Goal: Information Seeking & Learning: Learn about a topic

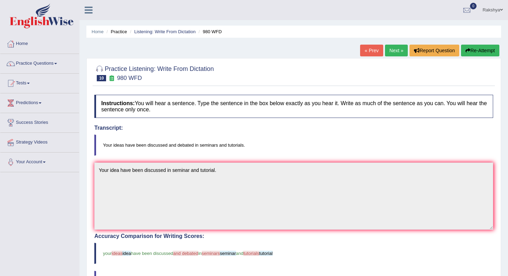
click at [245, 124] on div "Instructions: You will hear a sentence. Type the sentence in the box below exac…" at bounding box center [294, 256] width 402 height 330
click at [278, 80] on div at bounding box center [293, 72] width 399 height 21
click at [394, 53] on link "Next »" at bounding box center [396, 51] width 23 height 12
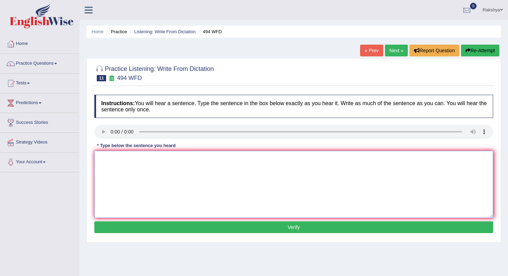
click at [160, 175] on textarea at bounding box center [293, 184] width 399 height 67
click at [137, 160] on textarea "The vocabulary is called jargon." at bounding box center [293, 184] width 399 height 67
click at [131, 160] on textarea "The vocabulary is called jargon." at bounding box center [293, 184] width 399 height 67
click at [139, 159] on textarea "The vocabulary in the field is called jargon." at bounding box center [293, 184] width 399 height 67
click at [133, 161] on textarea "The vocabulary in the field is called jargon." at bounding box center [293, 184] width 399 height 67
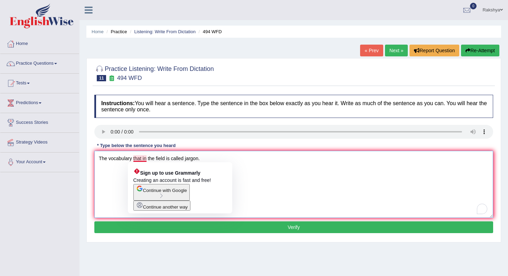
click at [144, 158] on textarea "The vocabulary that in the field is called jargon." at bounding box center [293, 184] width 399 height 67
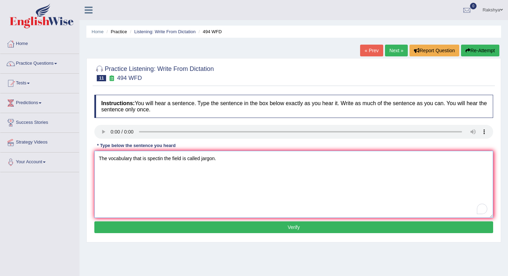
click at [161, 160] on textarea "The vocabulary that is spectin the field is called jargon." at bounding box center [293, 184] width 399 height 67
click at [164, 160] on textarea "The vocabulary that is piclear the field is called jargon." at bounding box center [293, 184] width 399 height 67
click at [192, 160] on textarea "The vocabulary that is piclear in specific the field is called jargon." at bounding box center [293, 184] width 399 height 67
click at [218, 160] on textarea "The vocabulary that is piclear in specific field is called jargon." at bounding box center [293, 184] width 399 height 67
type textarea "The vocabulary that is piclear in specific field is called Jargon."
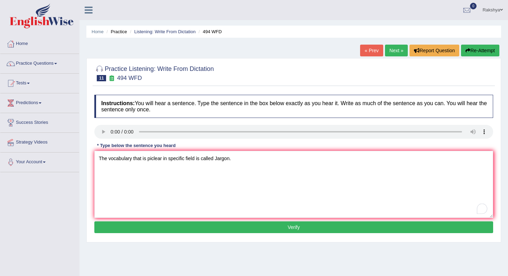
click at [263, 230] on button "Verify" at bounding box center [293, 227] width 399 height 12
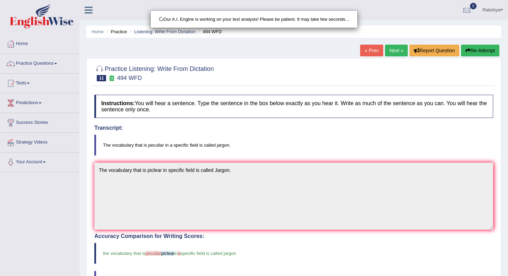
click at [313, 143] on body "Toggle navigation Home Practice Questions Speaking Practice Read Aloud Repeat S…" at bounding box center [254, 138] width 508 height 276
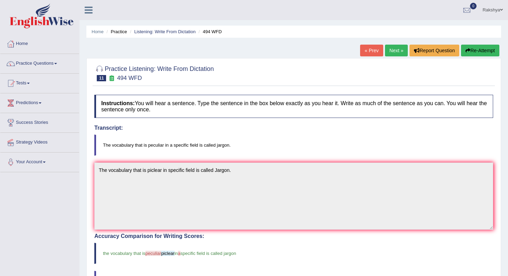
click at [379, 55] on link "« Prev" at bounding box center [371, 51] width 23 height 12
click at [389, 54] on link "Next »" at bounding box center [396, 51] width 23 height 12
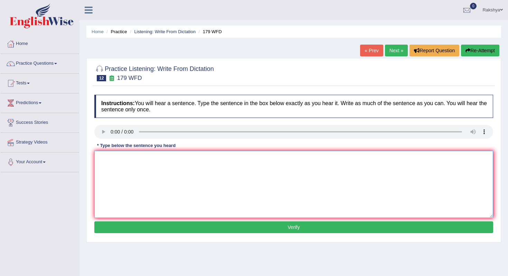
click at [122, 174] on textarea at bounding box center [293, 184] width 399 height 67
drag, startPoint x: 189, startPoint y: 159, endPoint x: 170, endPoint y: 160, distance: 19.7
click at [170, 160] on textarea "Lecture are the oldest and most common in the university." at bounding box center [293, 184] width 399 height 67
click at [184, 159] on textarea "Lecture are the oldest and most formal method at the university." at bounding box center [293, 184] width 399 height 67
type textarea "Lecture are the oldest and most formal teaching method at the university."
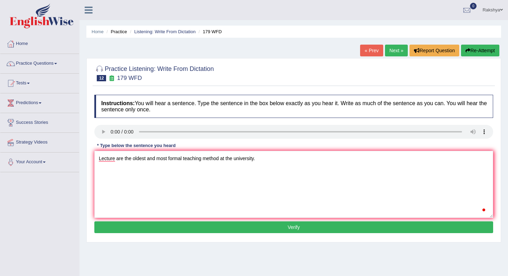
click at [238, 230] on button "Verify" at bounding box center [293, 227] width 399 height 12
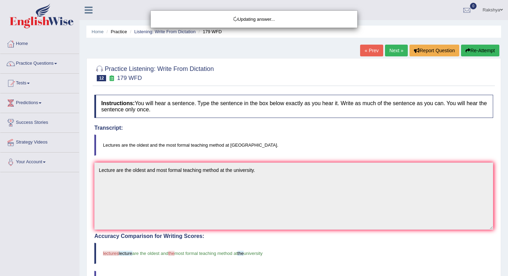
click at [257, 237] on body "Toggle navigation Home Practice Questions Speaking Practice Read Aloud Repeat S…" at bounding box center [254, 138] width 508 height 276
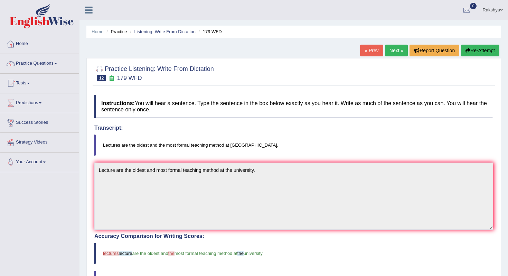
click at [393, 47] on link "Next »" at bounding box center [396, 51] width 23 height 12
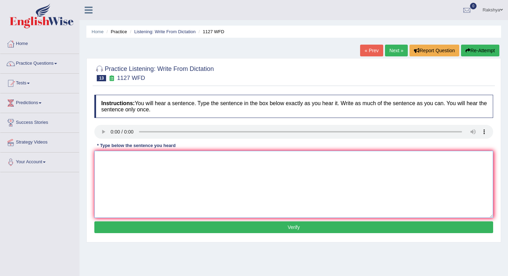
click at [113, 156] on textarea at bounding box center [293, 184] width 399 height 67
click at [164, 160] on textarea "A university degree is required in many professions." at bounding box center [293, 184] width 399 height 67
click at [171, 160] on textarea "A university degree is requirment in many professions." at bounding box center [293, 184] width 399 height 67
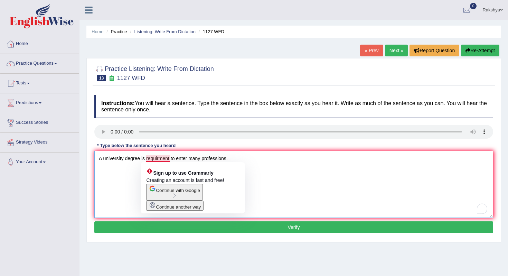
click at [161, 160] on textarea "A university degree is requirment to enter many professions." at bounding box center [293, 184] width 399 height 67
click at [160, 161] on textarea "A university degree is requirment to enter many professions." at bounding box center [293, 184] width 399 height 67
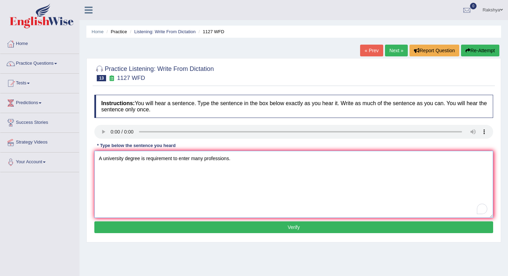
type textarea "A university degree is requirement to enter many professions."
click at [207, 226] on button "Verify" at bounding box center [293, 227] width 399 height 12
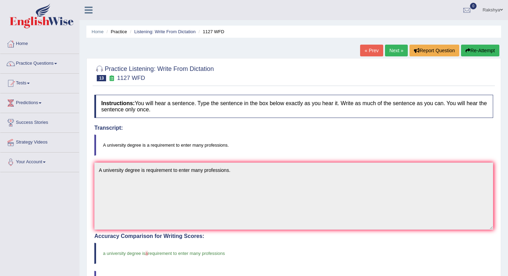
click at [396, 42] on div "Home Practice Listening: Write From Dictation 1127 WFD « Prev Next » Report Que…" at bounding box center [293, 215] width 428 height 430
click at [396, 53] on link "Next »" at bounding box center [396, 51] width 23 height 12
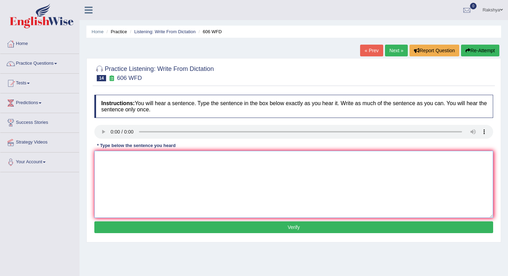
click at [134, 171] on textarea at bounding box center [293, 184] width 399 height 67
click at [157, 160] on textarea "Students will study the" at bounding box center [293, 184] width 399 height 67
type textarea "Students will study the langugage litreature in ancient Greece."
click at [276, 230] on button "Verify" at bounding box center [293, 227] width 399 height 12
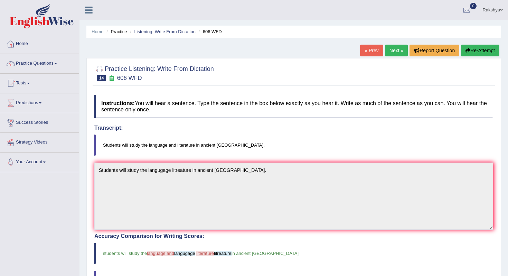
click at [275, 237] on body "Toggle navigation Home Practice Questions Speaking Practice Read Aloud Repeat S…" at bounding box center [254, 138] width 508 height 276
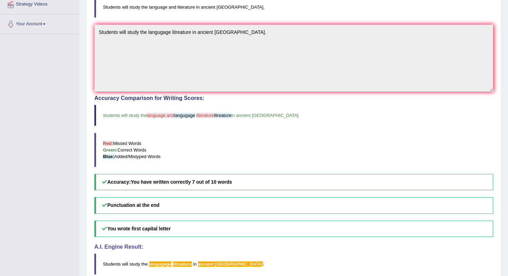
scroll to position [138, 0]
click at [334, 126] on div "Accuracy Comparison for Writing Scores: students will study the language and la…" at bounding box center [293, 142] width 399 height 95
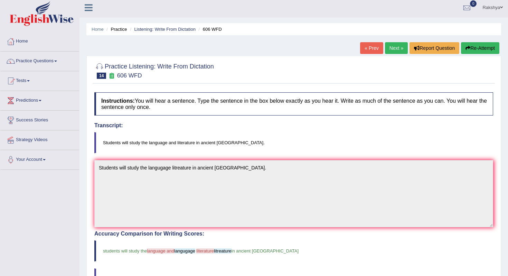
scroll to position [0, 0]
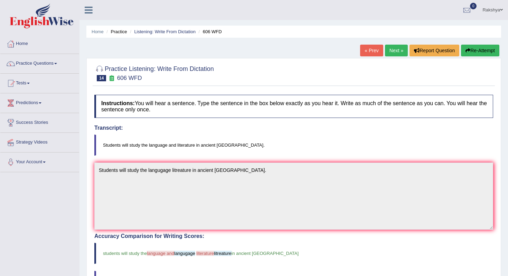
click at [395, 52] on link "Next »" at bounding box center [396, 51] width 23 height 12
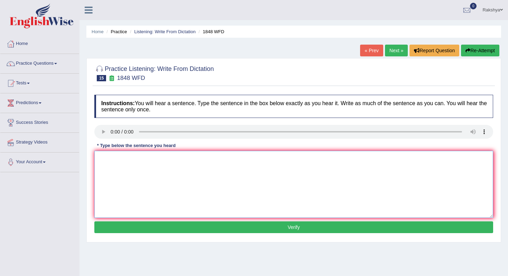
click at [119, 160] on textarea at bounding box center [293, 184] width 399 height 67
drag, startPoint x: 146, startPoint y: 159, endPoint x: 139, endPoint y: 158, distance: 7.3
click at [139, 158] on textarea "Students must provide valid identifiaction to enroll this course." at bounding box center [293, 184] width 399 height 67
type textarea "Students must present valid identifiaction to enroll this course."
click at [208, 229] on button "Verify" at bounding box center [293, 227] width 399 height 12
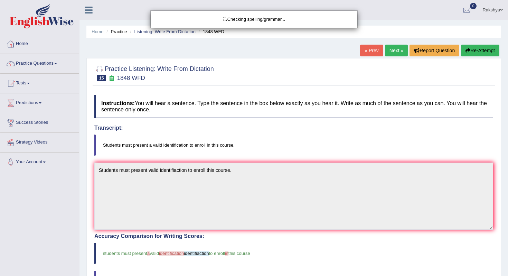
click at [215, 243] on div "Checking spelling/grammar..." at bounding box center [254, 138] width 508 height 276
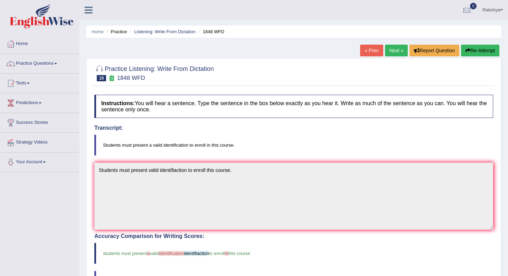
click at [395, 51] on link "Next »" at bounding box center [396, 51] width 23 height 12
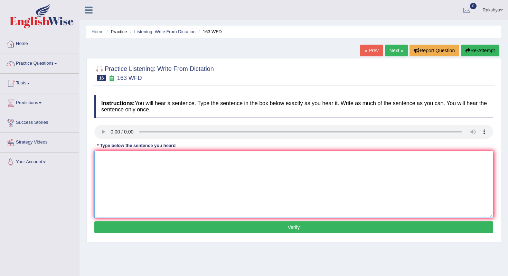
click at [128, 183] on textarea at bounding box center [293, 184] width 399 height 67
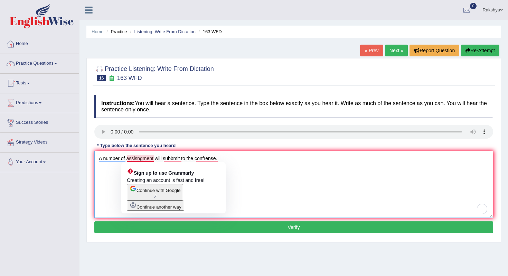
click at [137, 160] on textarea "A number of assisngment will subbmit to the confrense." at bounding box center [293, 184] width 399 height 67
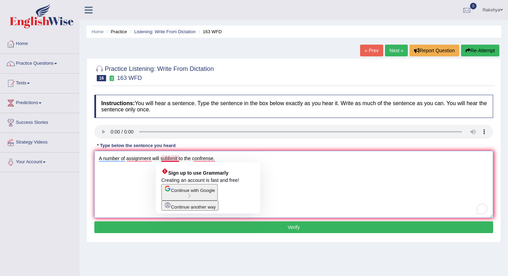
click at [173, 159] on textarea "A number of assignment will subbmit to the confrense." at bounding box center [293, 184] width 399 height 67
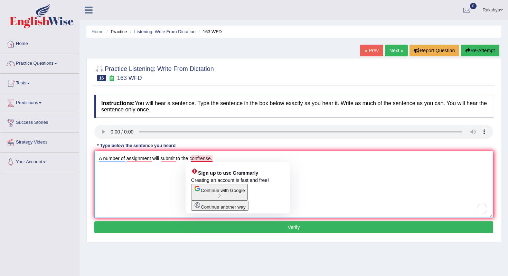
click at [201, 160] on textarea "A number of assignment will submit to the confrense." at bounding box center [293, 184] width 399 height 67
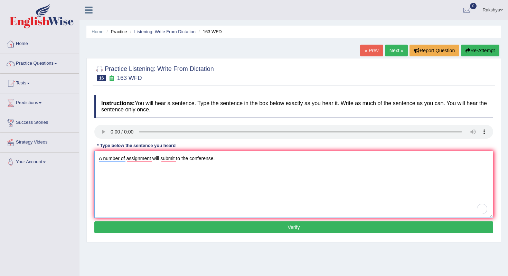
click at [235, 161] on textarea "A number of assignment will submit to the conferense." at bounding box center [293, 184] width 399 height 67
click at [213, 161] on textarea "A number of assignment will submit to the conferense." at bounding box center [293, 184] width 399 height 67
type textarea "A number of assignment will submit to the conference."
click at [114, 223] on button "Verify" at bounding box center [293, 227] width 399 height 12
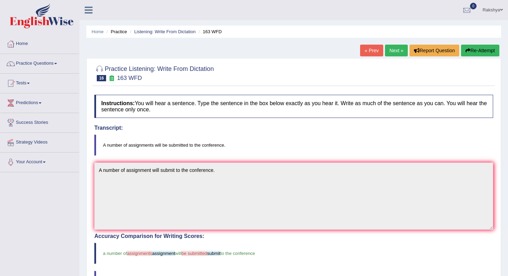
click at [218, 239] on body "Toggle navigation Home Practice Questions Speaking Practice Read Aloud Repeat S…" at bounding box center [254, 138] width 508 height 276
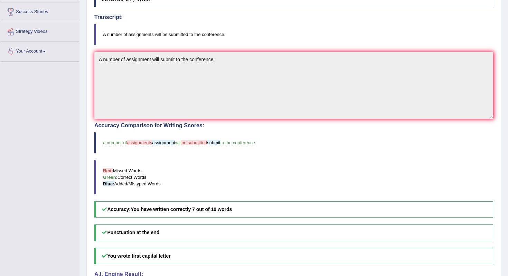
scroll to position [97, 0]
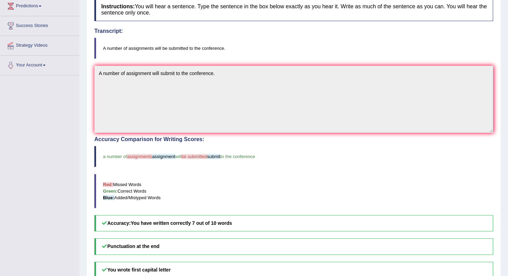
click at [365, 65] on div "Instructions: You will hear a sentence. Type the sentence in the box below exac…" at bounding box center [294, 159] width 402 height 330
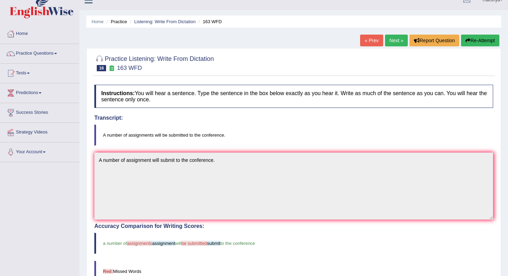
scroll to position [0, 0]
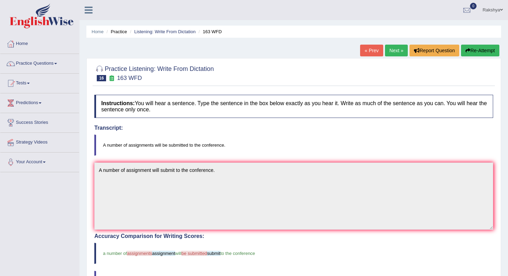
click at [396, 45] on link "Next »" at bounding box center [396, 51] width 23 height 12
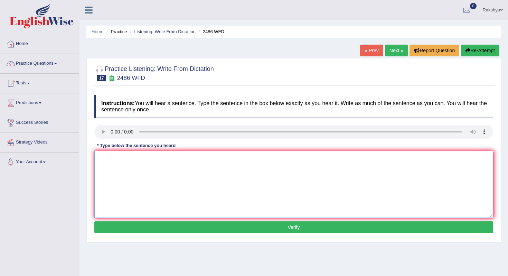
click at [155, 186] on textarea at bounding box center [293, 184] width 399 height 67
click at [153, 158] on textarea "It is quite clear that our" at bounding box center [293, 184] width 399 height 67
click at [190, 161] on textarea "It is quite clear that our facial expressions will be different acrross the wor…" at bounding box center [293, 184] width 399 height 67
drag, startPoint x: 209, startPoint y: 156, endPoint x: 200, endPoint y: 160, distance: 9.6
click at [200, 160] on textarea "It is quite clear that our facial expressions arewill be different acrross the …" at bounding box center [293, 184] width 399 height 67
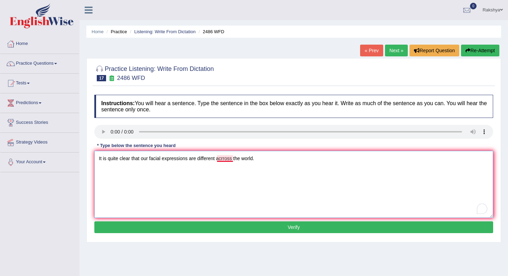
click at [227, 160] on textarea "It is quite clear that our facial expressions are different acrross the world." at bounding box center [293, 184] width 399 height 67
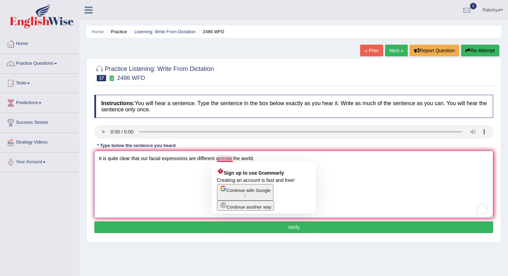
click at [225, 160] on textarea "It is quite clear that our facial expressions are different acrross the world." at bounding box center [293, 184] width 399 height 67
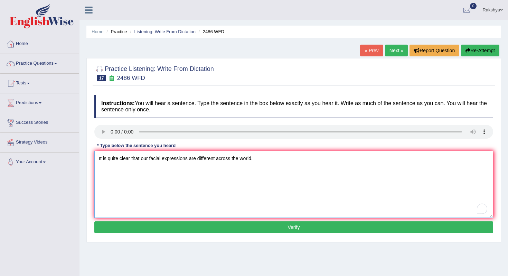
type textarea "It is quite clear that our facial expressions are different across the world."
click at [274, 230] on button "Verify" at bounding box center [293, 227] width 399 height 12
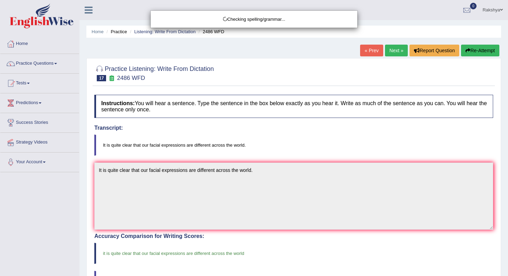
click at [270, 244] on body "Toggle navigation Home Practice Questions Speaking Practice Read Aloud Repeat S…" at bounding box center [254, 138] width 508 height 276
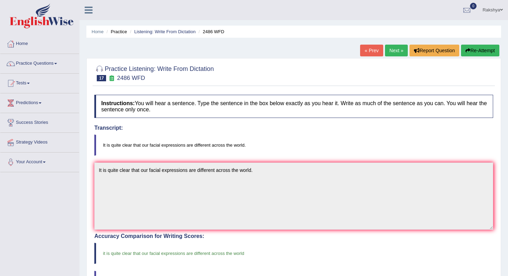
click at [400, 44] on div "Home Practice Listening: Write From Dictation 2486 WFD « Prev Next » Report Que…" at bounding box center [293, 215] width 428 height 430
click at [399, 47] on link "Next »" at bounding box center [396, 51] width 23 height 12
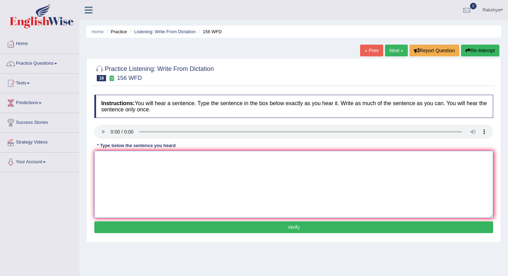
click at [119, 178] on textarea at bounding box center [293, 184] width 399 height 67
type textarea "a"
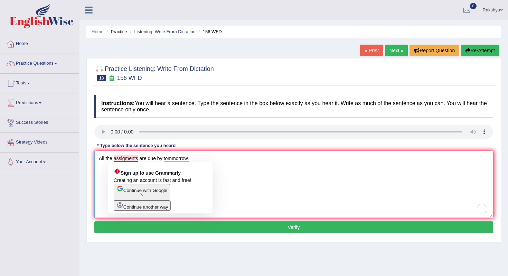
click at [125, 161] on textarea "All the assigments are due by tommorrow." at bounding box center [293, 184] width 399 height 67
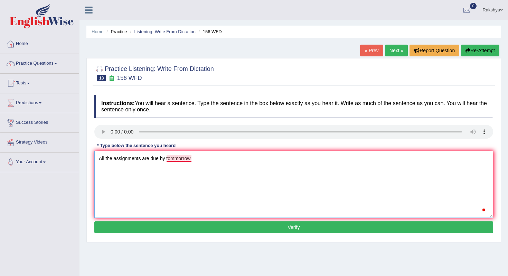
click at [174, 160] on textarea "All the assignments are due by tommorrow." at bounding box center [293, 184] width 399 height 67
type textarea "All the assignments are due by tomorrow."
click at [232, 228] on button "Verify" at bounding box center [293, 227] width 399 height 12
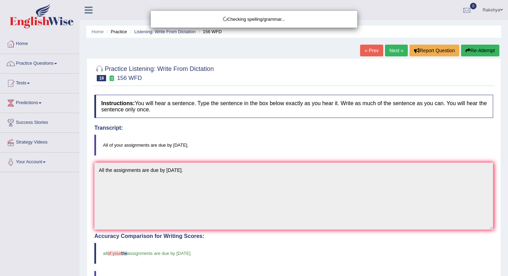
click at [236, 237] on body "Toggle navigation Home Practice Questions Speaking Practice Read Aloud Repeat S…" at bounding box center [254, 138] width 508 height 276
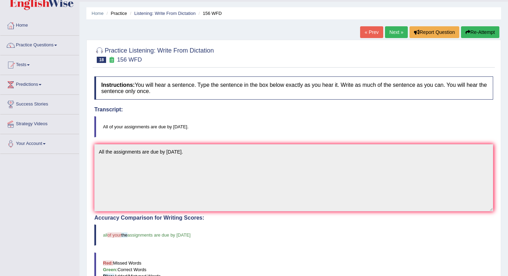
scroll to position [14, 0]
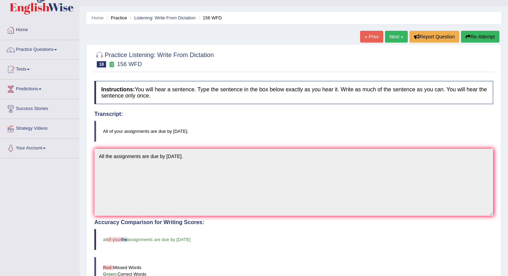
click at [387, 39] on link "Next »" at bounding box center [396, 37] width 23 height 12
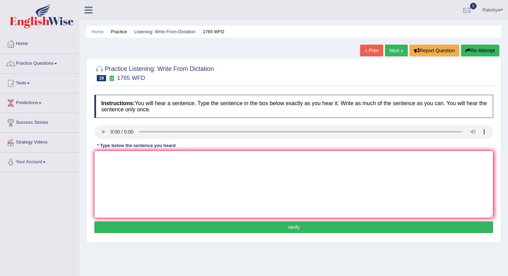
click at [124, 163] on textarea at bounding box center [293, 184] width 399 height 67
click at [136, 161] on textarea "Applications" at bounding box center [293, 184] width 399 height 67
click at [213, 158] on textarea "Applications form sharing accomodation must be" at bounding box center [293, 184] width 399 height 67
click at [138, 158] on textarea "Applications form sharing accomodation must be" at bounding box center [293, 184] width 399 height 67
click at [225, 155] on textarea "Applications form for sharing accomodation must be" at bounding box center [293, 184] width 399 height 67
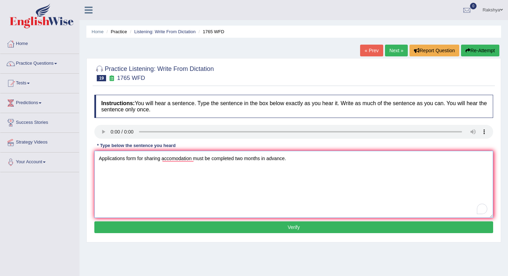
click at [137, 161] on textarea "Applications form for sharing accomodation must be completed two months in adva…" at bounding box center [293, 184] width 399 height 67
click at [139, 162] on textarea "Applications forms for sharing accomodation must be completed two months in adv…" at bounding box center [293, 184] width 399 height 67
type textarea "Applications form for sharing accomodation must be completed two months in adva…"
click at [256, 229] on button "Verify" at bounding box center [293, 227] width 399 height 12
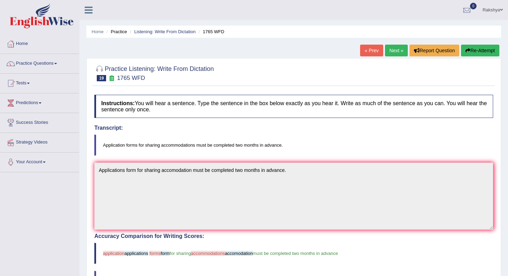
click at [256, 229] on body "Toggle navigation Home Practice Questions Speaking Practice Read Aloud Repeat S…" at bounding box center [254, 138] width 508 height 276
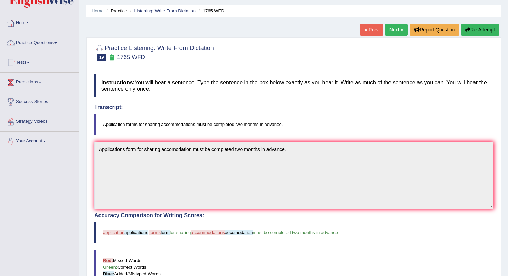
scroll to position [20, 0]
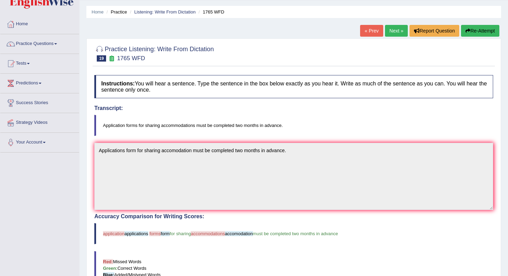
click at [393, 28] on link "Next »" at bounding box center [396, 31] width 23 height 12
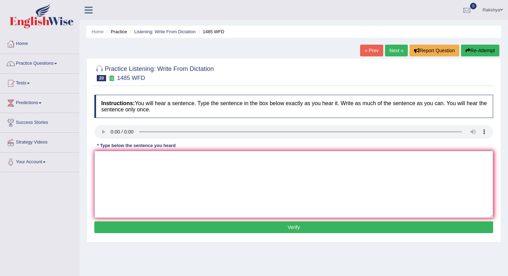
click at [136, 189] on textarea at bounding box center [293, 184] width 399 height 67
click at [141, 161] on textarea "Course works" at bounding box center [293, 184] width 399 height 67
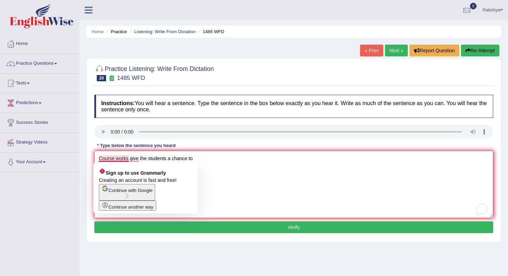
click at [128, 161] on textarea "Course works give the students a chance to" at bounding box center [293, 184] width 399 height 67
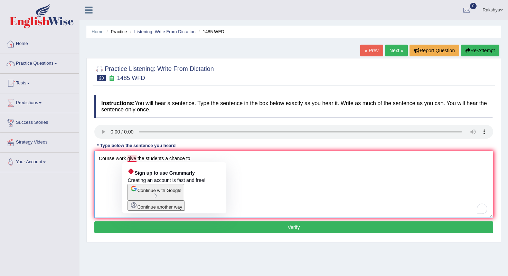
click at [136, 158] on textarea "Course work give the students a chance to" at bounding box center [293, 184] width 399 height 67
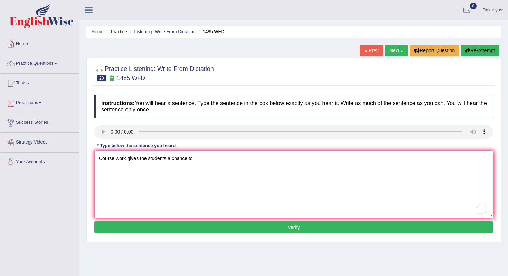
click at [202, 157] on textarea "Course work gives the students a chance to" at bounding box center [293, 184] width 399 height 67
click at [220, 158] on textarea "Course work gives the students a chance to throughly" at bounding box center [293, 184] width 399 height 67
type textarea "Course work gives the students a chance to throughly explore the subject."
click at [257, 226] on button "Verify" at bounding box center [293, 227] width 399 height 12
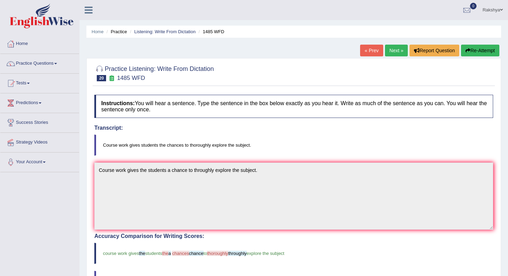
click at [253, 235] on h4 "Accuracy Comparison for Writing Scores:" at bounding box center [293, 236] width 399 height 6
click at [385, 50] on link "Next »" at bounding box center [396, 51] width 23 height 12
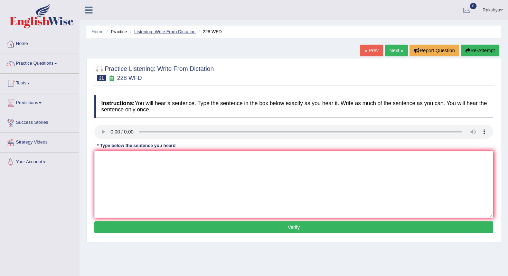
click at [161, 33] on link "Listening: Write From Dictation" at bounding box center [164, 31] width 61 height 5
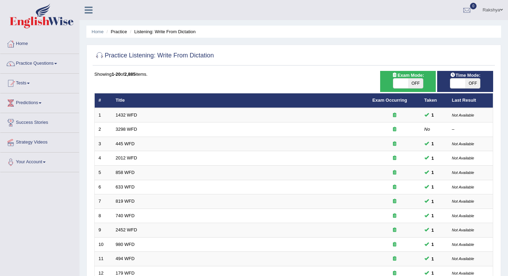
click at [351, 54] on div at bounding box center [293, 56] width 399 height 14
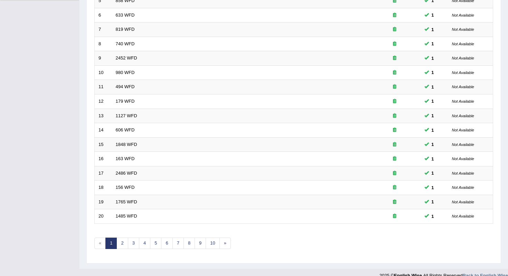
scroll to position [180, 0]
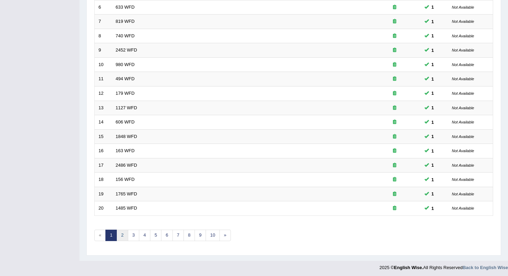
click at [120, 238] on link "2" at bounding box center [121, 234] width 11 height 11
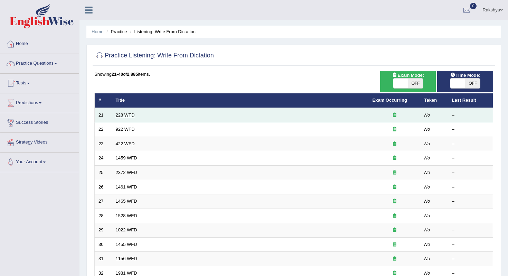
click at [127, 115] on link "228 WFD" at bounding box center [125, 114] width 19 height 5
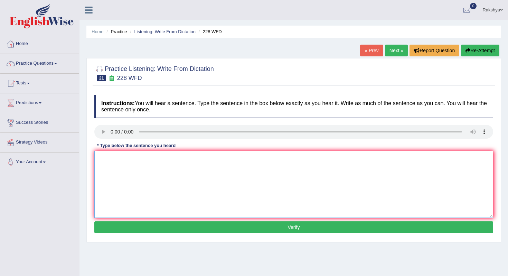
click at [117, 176] on textarea at bounding box center [293, 184] width 399 height 67
click at [157, 160] on textarea "Computer science ha" at bounding box center [293, 184] width 399 height 67
click at [210, 160] on textarea "Computer science has become a popular university course." at bounding box center [293, 184] width 399 height 67
type textarea "Computer science has become a popular university degree course."
click at [219, 224] on button "Verify" at bounding box center [293, 227] width 399 height 12
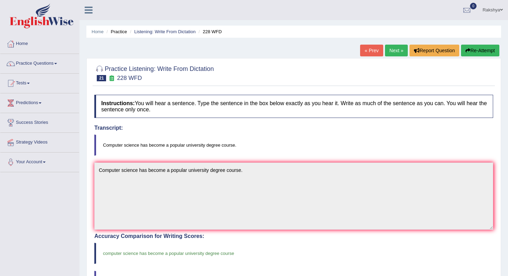
click at [249, 238] on body "Toggle navigation Home Practice Questions Speaking Practice Read Aloud Repeat S…" at bounding box center [254, 138] width 508 height 276
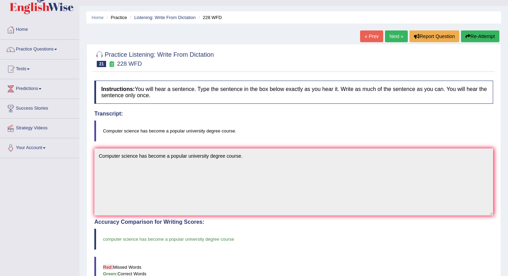
scroll to position [14, 0]
click at [396, 40] on link "Next »" at bounding box center [396, 37] width 23 height 12
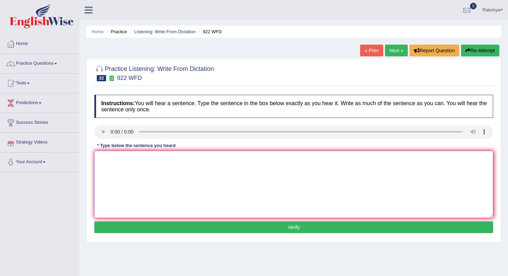
click at [121, 184] on textarea at bounding box center [293, 184] width 399 height 67
click at [117, 161] on textarea "Studnets attending the conference" at bounding box center [293, 184] width 399 height 67
click at [120, 159] on textarea "Students attending the conference" at bounding box center [293, 184] width 399 height 67
click at [117, 160] on textarea "Students attending the conference" at bounding box center [293, 184] width 399 height 67
click at [140, 161] on textarea "Students intending attending the conference" at bounding box center [293, 184] width 399 height 67
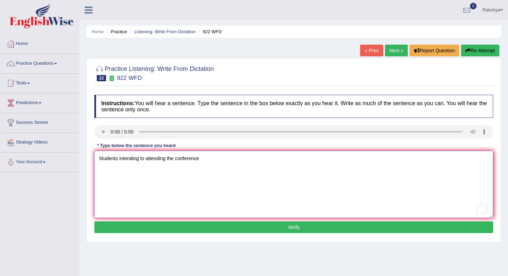
drag, startPoint x: 167, startPoint y: 159, endPoint x: 161, endPoint y: 159, distance: 5.9
click at [161, 159] on textarea "Students intending to attending the conference" at bounding box center [293, 184] width 399 height 67
click at [201, 161] on textarea "Students intending to attend the conference" at bounding box center [293, 184] width 399 height 67
click at [196, 159] on textarea "Students intending to attend the conference register first." at bounding box center [293, 184] width 399 height 67
type textarea "Students intending to attend the conference must register first."
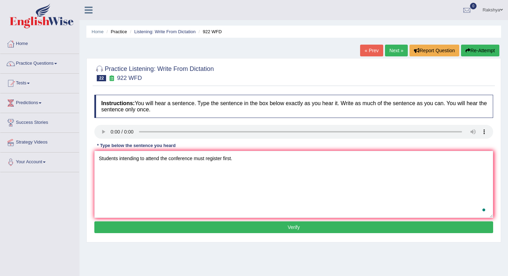
click at [185, 230] on button "Verify" at bounding box center [293, 227] width 399 height 12
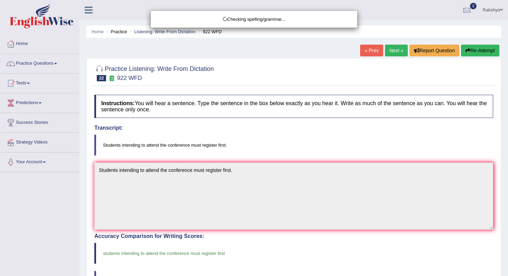
click at [199, 238] on div "Checking spelling/grammar..." at bounding box center [254, 138] width 508 height 276
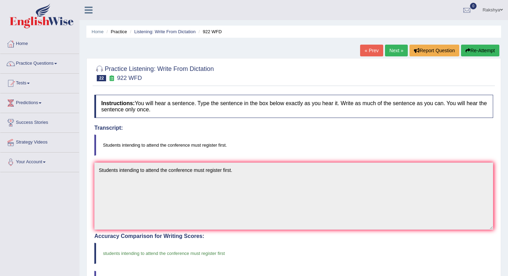
click at [388, 49] on link "Next »" at bounding box center [396, 51] width 23 height 12
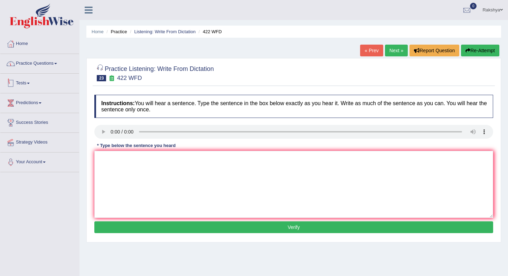
click at [36, 63] on link "Practice Questions" at bounding box center [39, 62] width 79 height 17
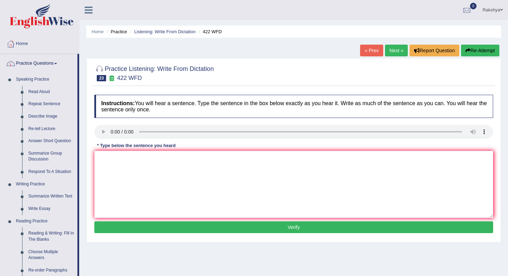
click at [81, 153] on div "Home Practice Listening: Write From Dictation 422 WFD « Prev Next » Report Ques…" at bounding box center [293, 172] width 428 height 345
click at [126, 174] on textarea at bounding box center [293, 184] width 399 height 67
click at [120, 160] on textarea "The most detail" at bounding box center [293, 184] width 399 height 67
click at [157, 158] on textarea "The most important detail" at bounding box center [293, 184] width 399 height 67
drag, startPoint x: 170, startPoint y: 158, endPoint x: 162, endPoint y: 159, distance: 7.8
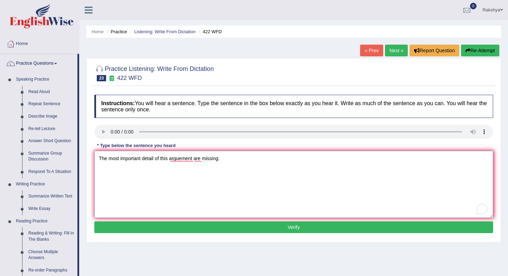
click at [162, 158] on textarea "The most important detail of this arguement are missing." at bounding box center [293, 184] width 399 height 67
click at [162, 160] on textarea "The most important detail of this arguement are missing." at bounding box center [293, 184] width 399 height 67
click at [160, 159] on textarea "The most important detail of this arguement are missing." at bounding box center [293, 184] width 399 height 67
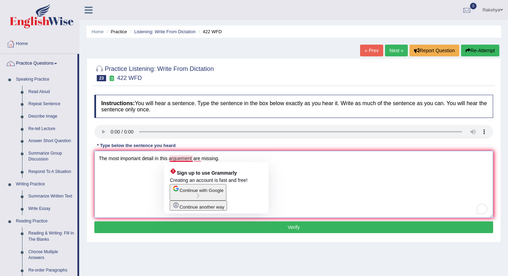
click at [182, 159] on textarea "The most important detail in this arguement are missing." at bounding box center [293, 184] width 399 height 67
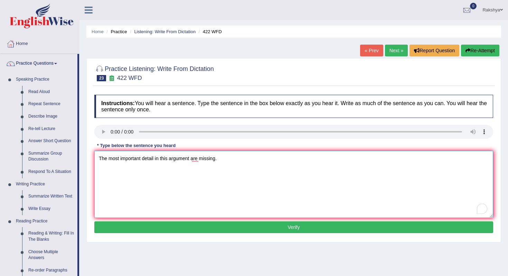
type textarea "The most important detail in this argument are missing."
click at [205, 228] on button "Verify" at bounding box center [293, 227] width 399 height 12
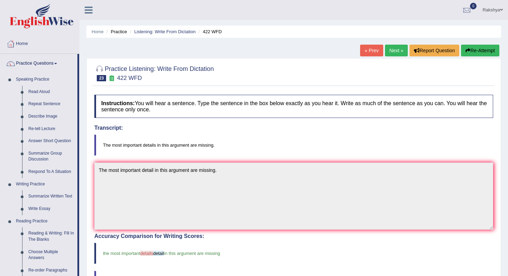
click at [231, 248] on div "Updating answer..." at bounding box center [254, 138] width 508 height 276
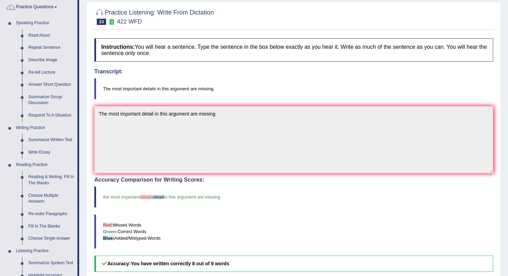
scroll to position [55, 0]
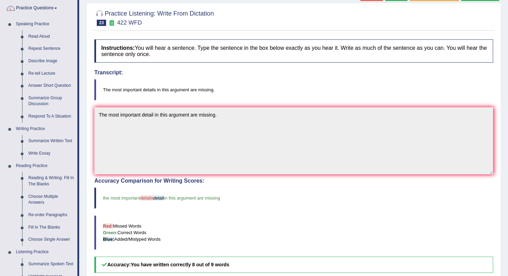
click at [424, 19] on div at bounding box center [293, 17] width 399 height 21
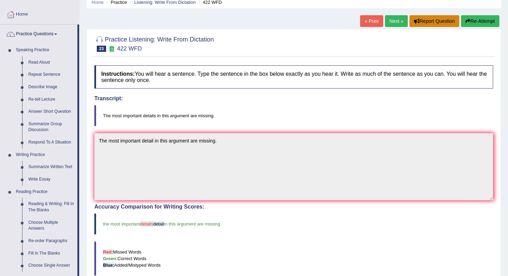
scroll to position [28, 0]
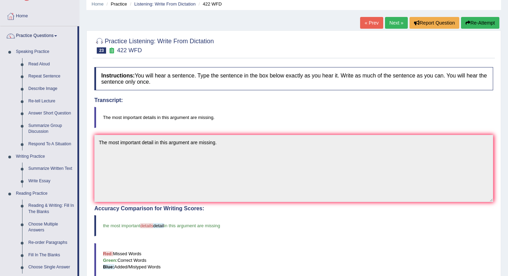
click at [395, 25] on link "Next »" at bounding box center [396, 23] width 23 height 12
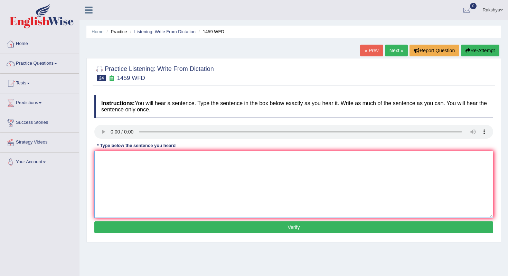
click at [112, 169] on textarea at bounding box center [293, 184] width 399 height 67
click at [139, 162] on textarea "All experience" at bounding box center [293, 184] width 399 height 67
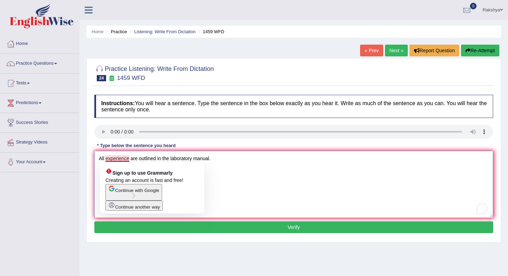
click at [129, 158] on textarea "All experience are outlined in the laboratory manual." at bounding box center [293, 184] width 399 height 67
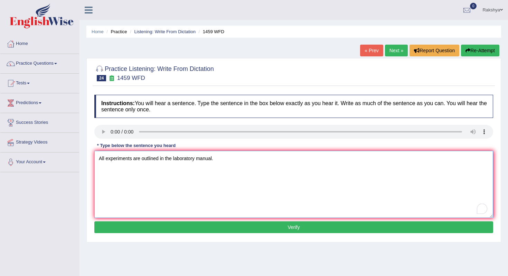
click at [133, 160] on textarea "All experiments are outlined in the laboratory manual." at bounding box center [293, 184] width 399 height 67
drag, startPoint x: 176, startPoint y: 160, endPoint x: 170, endPoint y: 160, distance: 6.2
click at [170, 160] on textarea "All experiments and procedures are outlined in the laboratory manual." at bounding box center [293, 184] width 399 height 67
type textarea "All experiments and procedures have been outlined in the laboratory manual."
click at [199, 231] on button "Verify" at bounding box center [293, 227] width 399 height 12
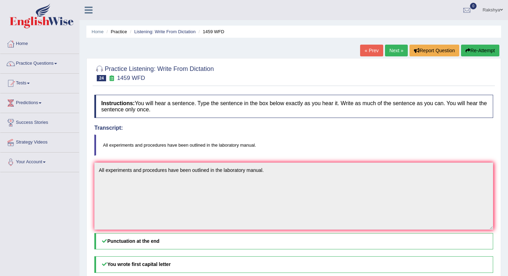
click at [0, 0] on div "Comparing text to answer..." at bounding box center [0, 0] width 0 height 0
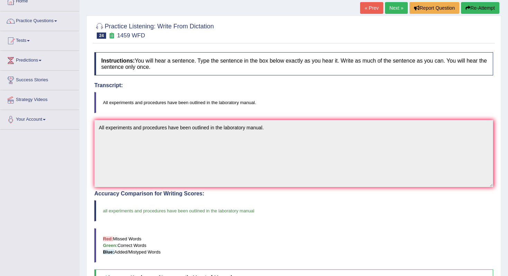
scroll to position [41, 0]
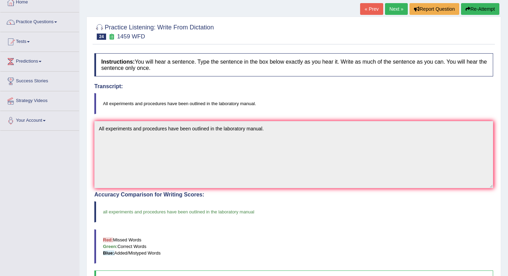
click at [396, 10] on link "Next »" at bounding box center [396, 9] width 23 height 12
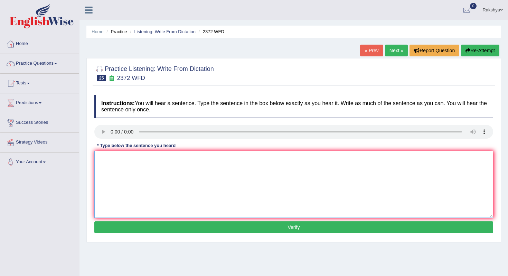
click at [112, 156] on textarea at bounding box center [293, 184] width 399 height 67
type textarea "w"
click at [143, 156] on textarea "We must hand" at bounding box center [293, 184] width 399 height 67
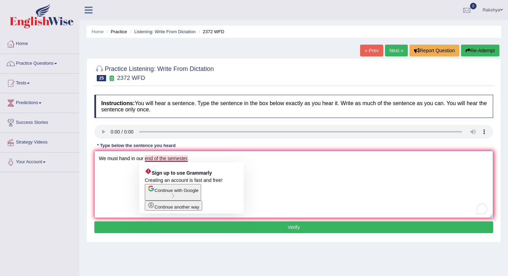
click at [146, 160] on textarea "We must hand in our end of the semester." at bounding box center [293, 184] width 399 height 67
click at [143, 161] on textarea "We must hand in our end of the semester." at bounding box center [293, 184] width 399 height 67
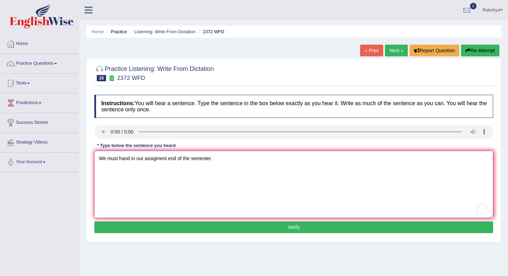
click at [170, 175] on textarea "We must hand in our assigment end of the semester." at bounding box center [293, 184] width 399 height 67
click at [168, 159] on textarea "We must hand in our assigment end of the semester." at bounding box center [293, 184] width 399 height 67
click at [153, 160] on textarea "We must hand in our assigment at end of the semester." at bounding box center [293, 184] width 399 height 67
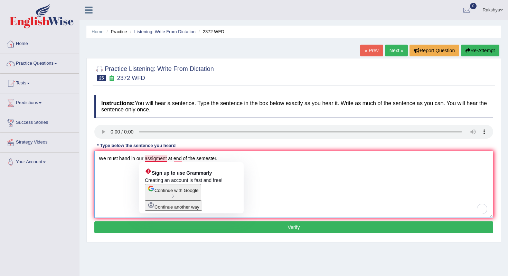
click at [155, 159] on textarea "We must hand in our assigment at end of the semester." at bounding box center [293, 184] width 399 height 67
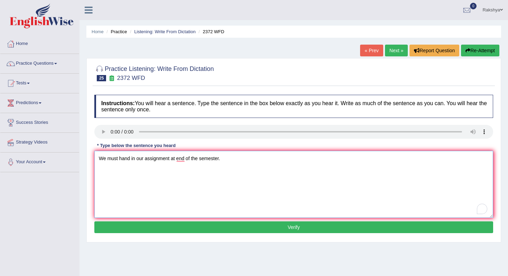
click at [199, 180] on textarea "We must hand in our assignment at end of the semester." at bounding box center [293, 184] width 399 height 67
type textarea "We must hand in our assignment at end of the semester."
click at [182, 228] on button "Verify" at bounding box center [293, 227] width 399 height 12
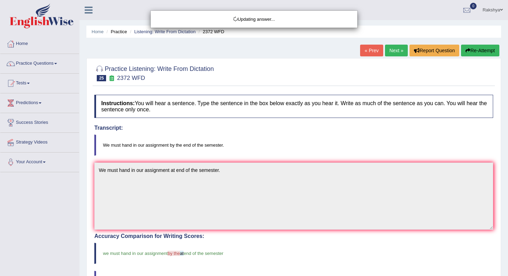
click at [199, 239] on div "Updating answer..." at bounding box center [254, 138] width 508 height 276
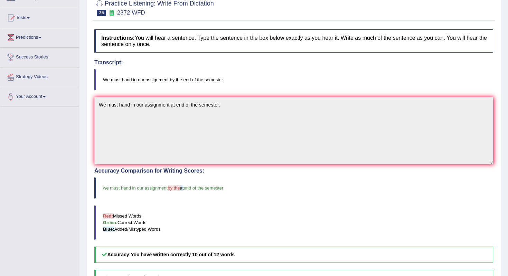
scroll to position [55, 0]
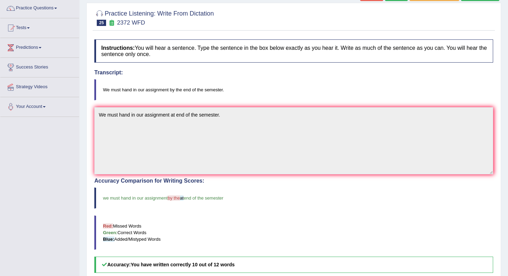
click at [323, 25] on div at bounding box center [293, 17] width 399 height 21
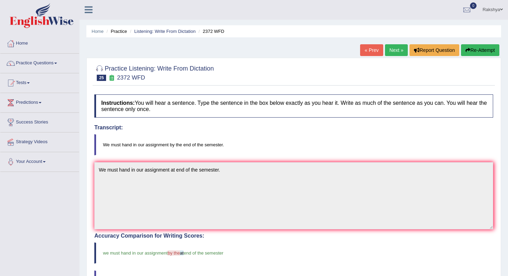
scroll to position [0, 0]
click at [389, 53] on link "Next »" at bounding box center [396, 51] width 23 height 12
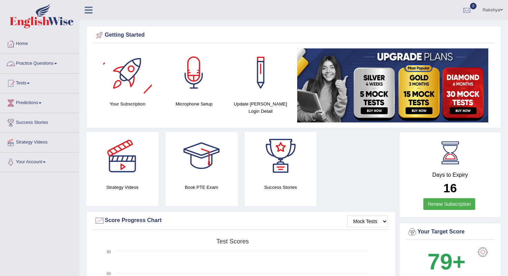
click at [57, 63] on link "Practice Questions" at bounding box center [39, 62] width 79 height 17
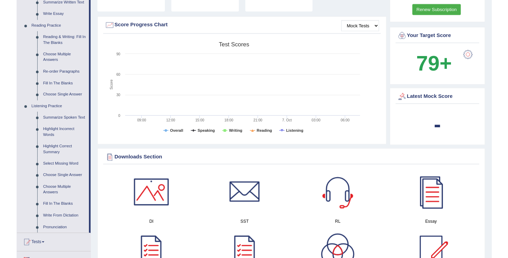
scroll to position [207, 0]
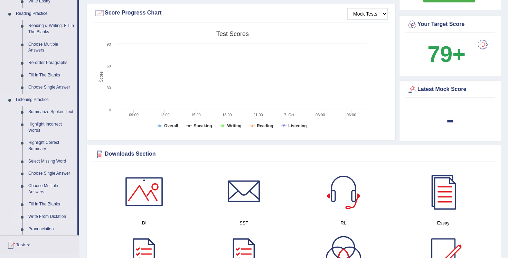
click at [47, 222] on link "Write From Dictation" at bounding box center [51, 216] width 52 height 12
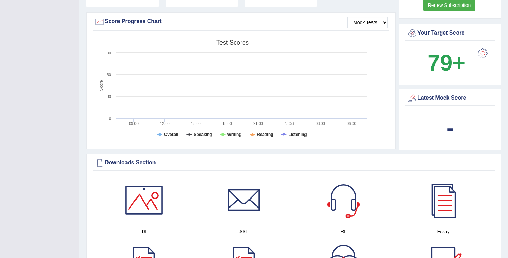
scroll to position [260, 0]
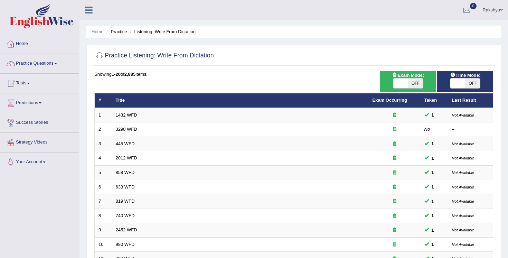
click at [279, 40] on div "Home Practice Listening: Write From Dictation Practice Listening: Write From Di…" at bounding box center [293, 220] width 428 height 440
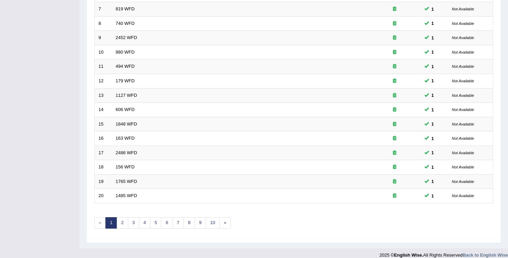
scroll to position [193, 0]
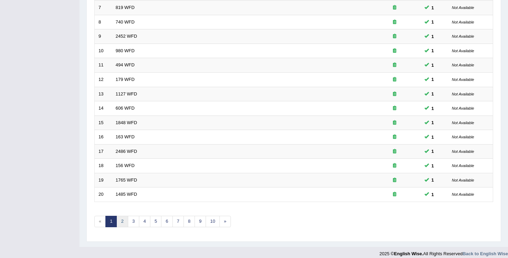
click at [123, 222] on link "2" at bounding box center [121, 221] width 11 height 11
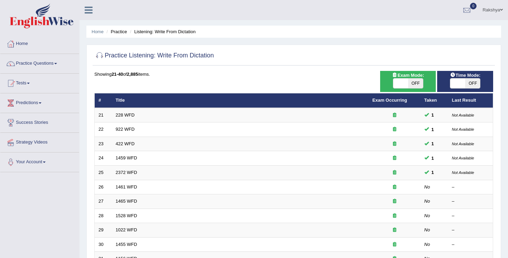
click at [258, 70] on div "Practice Listening: Write From Dictation Time Mode: ON OFF Exam Mode: ON OFF Sh…" at bounding box center [293, 240] width 415 height 390
click at [59, 67] on link "Practice Questions" at bounding box center [39, 62] width 79 height 17
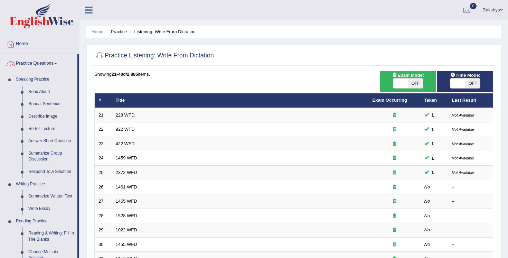
click at [83, 112] on div "Home Practice Listening: Write From Dictation Practice Listening: Write From Di…" at bounding box center [293, 220] width 428 height 440
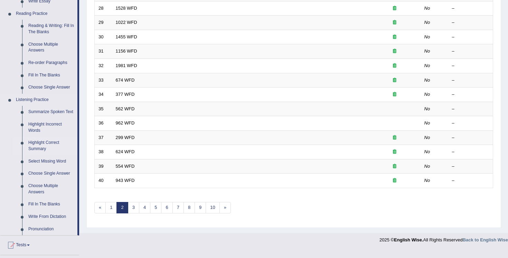
click at [39, 152] on link "Highlight Correct Summary" at bounding box center [51, 145] width 52 height 18
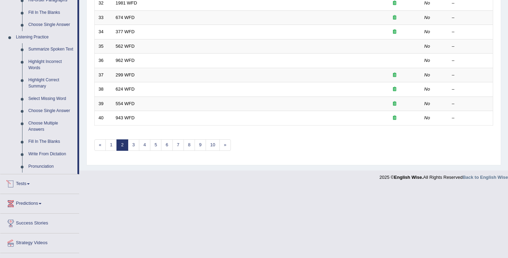
scroll to position [213, 0]
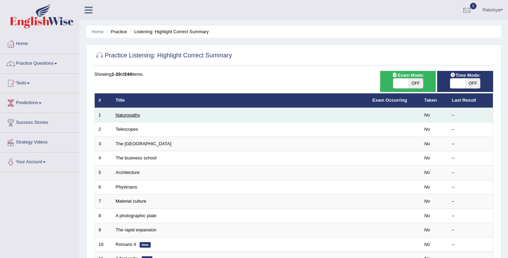
click at [133, 116] on link "Naturopathy" at bounding box center [128, 114] width 25 height 5
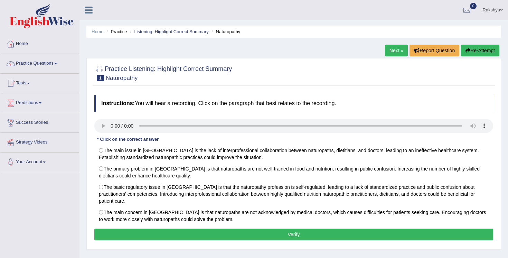
click at [250, 53] on div "Home Practice Listening: Highlight Correct Summary Naturopathy Next » Report Qu…" at bounding box center [293, 172] width 428 height 345
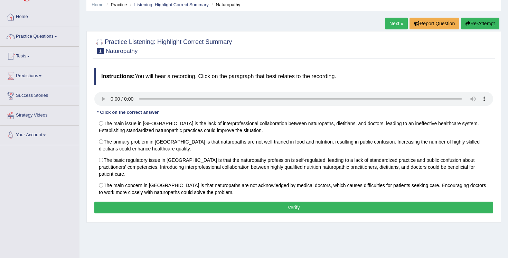
scroll to position [28, 0]
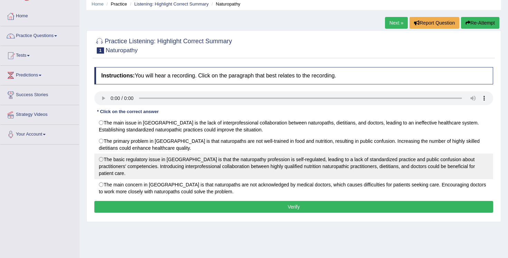
click at [100, 161] on label "The basic regulatory issue in [GEOGRAPHIC_DATA] is that the naturopathy profess…" at bounding box center [293, 166] width 399 height 26
radio input "true"
click at [255, 162] on label "The basic regulatory issue in [GEOGRAPHIC_DATA] is that the naturopathy profess…" at bounding box center [293, 166] width 399 height 26
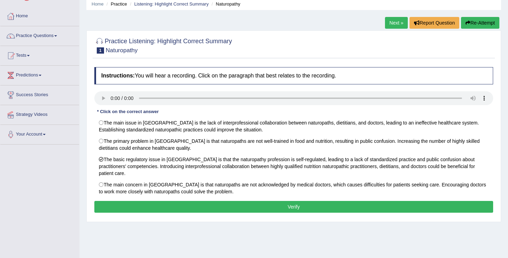
click at [238, 202] on button "Verify" at bounding box center [293, 207] width 399 height 12
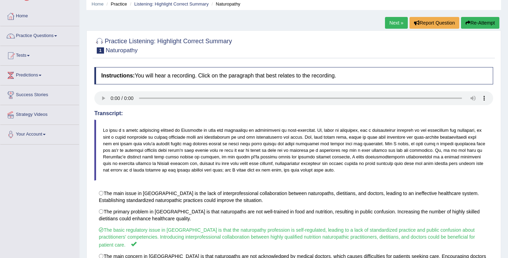
click at [253, 180] on blockquote at bounding box center [293, 150] width 399 height 61
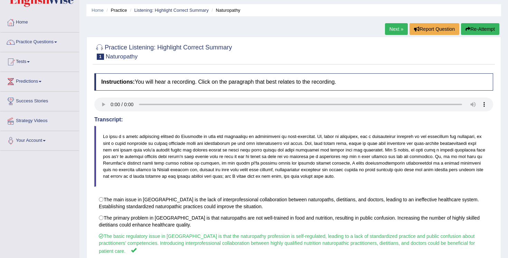
scroll to position [0, 0]
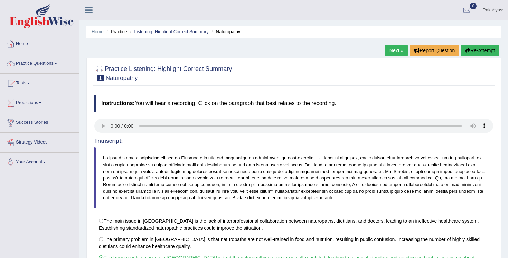
click at [400, 53] on link "Next »" at bounding box center [396, 51] width 23 height 12
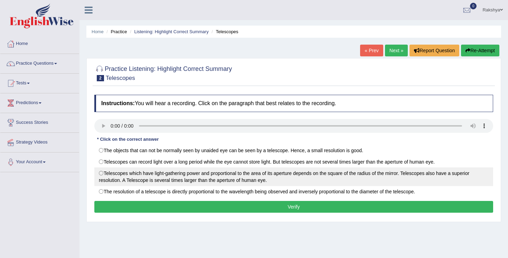
click at [101, 178] on label "Telescopes which have light-gathering power and proportional to the area of its…" at bounding box center [293, 176] width 399 height 19
radio input "true"
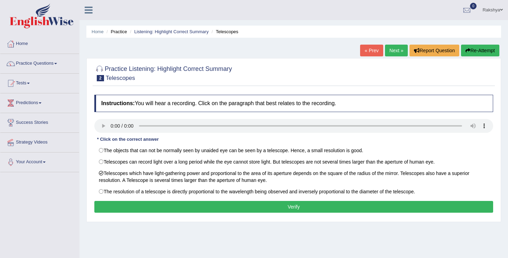
click at [171, 209] on button "Verify" at bounding box center [293, 207] width 399 height 12
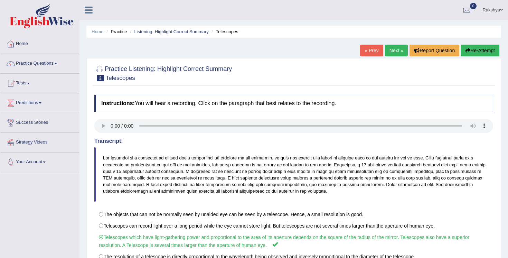
click at [188, 201] on blockquote at bounding box center [293, 174] width 399 height 54
click at [392, 51] on link "Next »" at bounding box center [396, 51] width 23 height 12
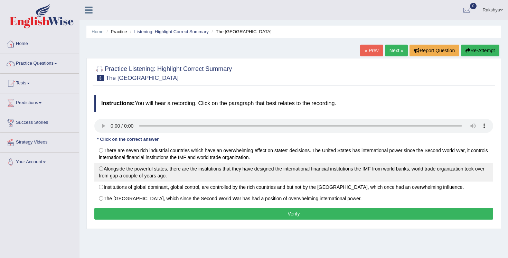
click at [138, 167] on label "Alongside the powerful states, there are the institutions that they have design…" at bounding box center [293, 172] width 399 height 19
radio input "true"
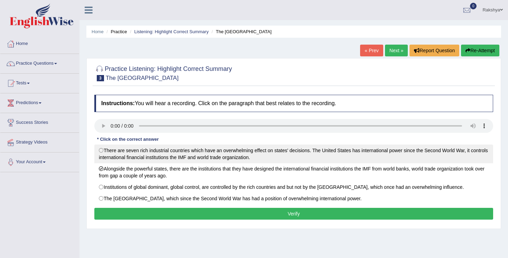
click at [280, 157] on label "There are seven rich industrial countries which have an overwhelming effect on …" at bounding box center [293, 153] width 399 height 19
radio input "true"
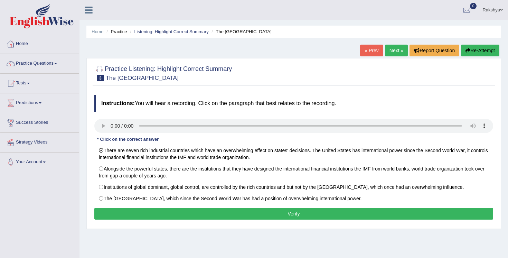
click at [227, 211] on button "Verify" at bounding box center [293, 214] width 399 height 12
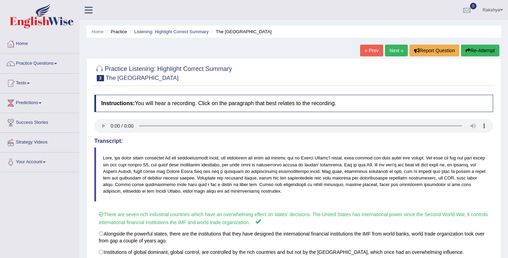
click at [254, 203] on div "Instructions: You will hear a recording. Click on the paragraph that best relat…" at bounding box center [294, 196] width 402 height 211
click at [40, 66] on link "Practice Questions" at bounding box center [39, 62] width 79 height 17
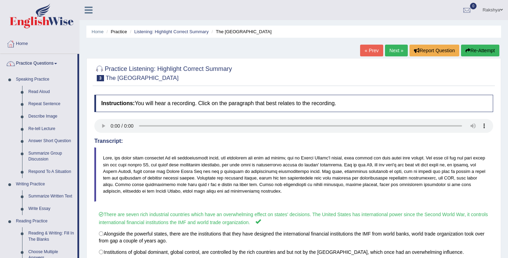
click at [85, 164] on div "Home Practice Listening: Highlight Correct Summary The [GEOGRAPHIC_DATA] « Prev…" at bounding box center [293, 172] width 428 height 345
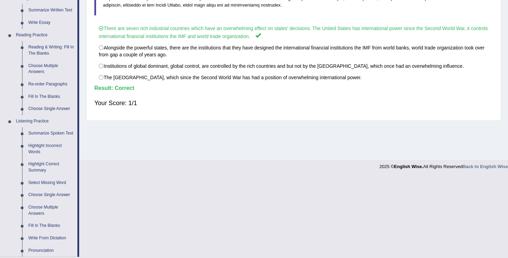
scroll to position [207, 0]
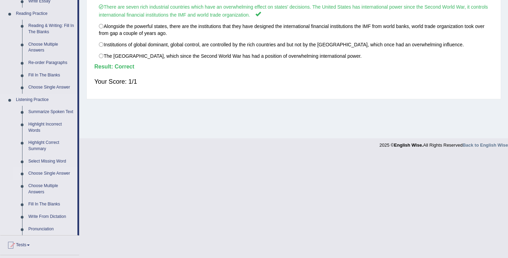
click at [41, 180] on link "Choose Single Answer" at bounding box center [51, 173] width 52 height 12
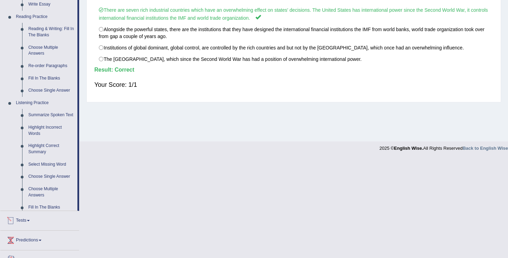
scroll to position [160, 0]
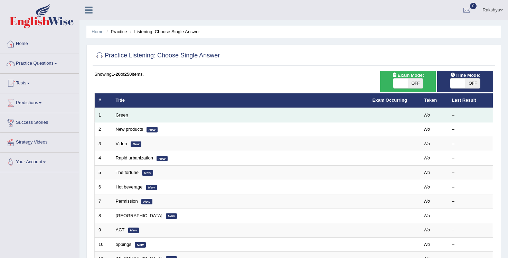
click at [127, 116] on link "Green" at bounding box center [122, 114] width 12 height 5
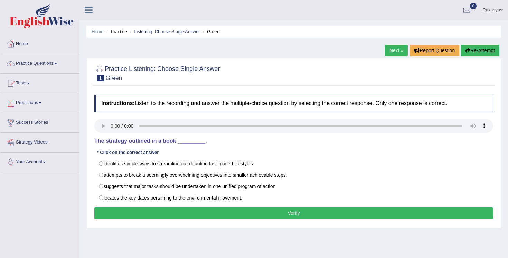
click at [255, 65] on div at bounding box center [293, 72] width 399 height 21
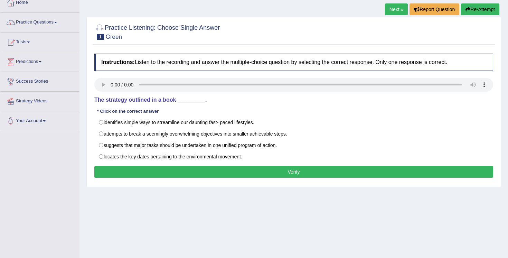
scroll to position [41, 0]
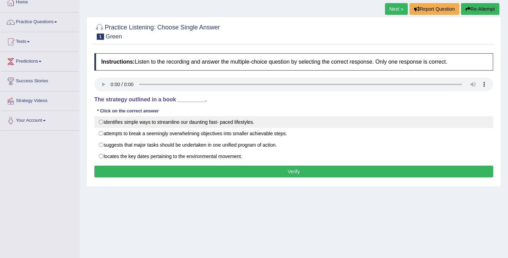
click at [167, 118] on label "identifies simple ways to streamline our daunting fast- paced lifestyles." at bounding box center [293, 122] width 399 height 12
radio input "true"
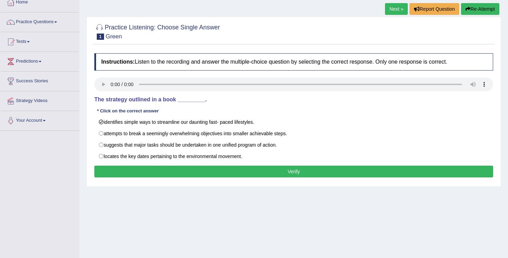
click at [269, 174] on button "Verify" at bounding box center [293, 171] width 399 height 12
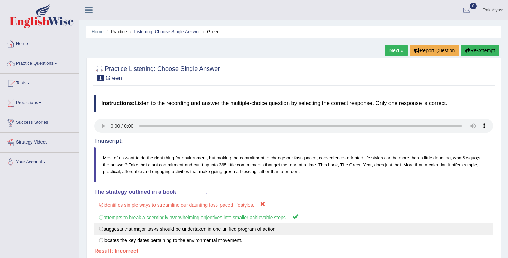
scroll to position [0, 0]
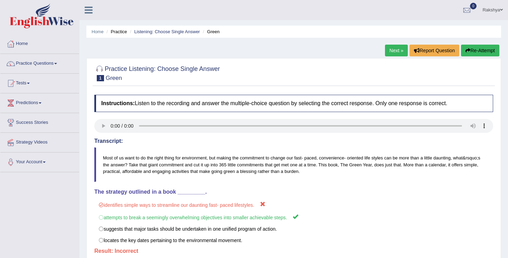
click at [385, 53] on link "Next »" at bounding box center [396, 51] width 23 height 12
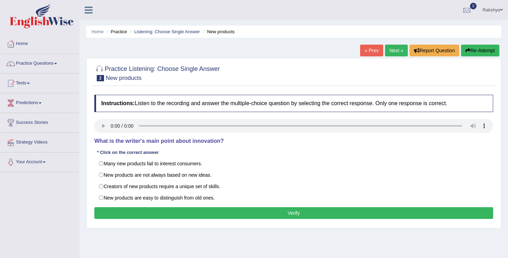
click at [394, 54] on link "Next »" at bounding box center [396, 51] width 23 height 12
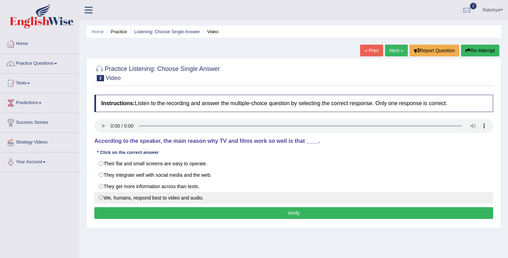
click at [139, 201] on label "We, humans, respond best to video and audio." at bounding box center [293, 198] width 399 height 12
radio input "true"
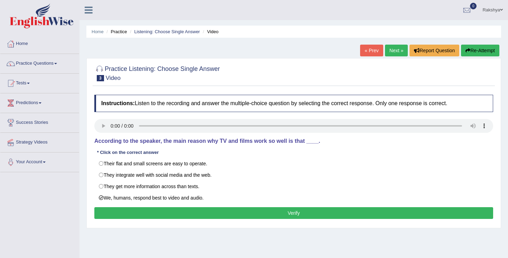
click at [171, 212] on button "Verify" at bounding box center [293, 213] width 399 height 12
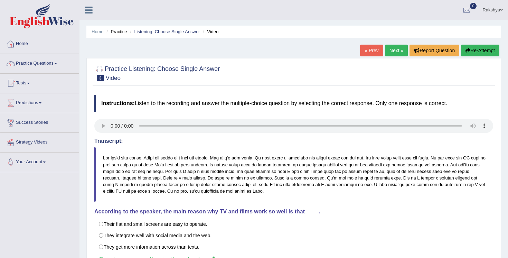
click at [257, 207] on div "Instructions: Listen to the recording and answer the multiple-choice question b…" at bounding box center [294, 194] width 402 height 207
click at [388, 53] on link "Next »" at bounding box center [396, 51] width 23 height 12
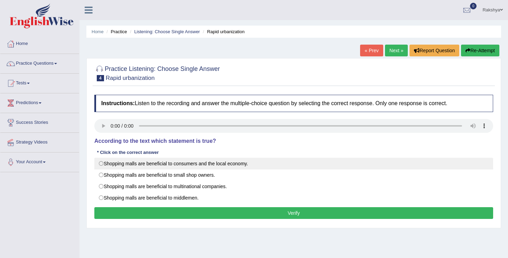
click at [140, 165] on label "Shopping malls are beneficial to consumers and the local economy." at bounding box center [293, 164] width 399 height 12
radio input "true"
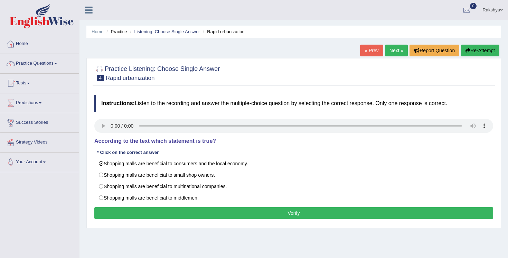
click at [217, 211] on button "Verify" at bounding box center [293, 213] width 399 height 12
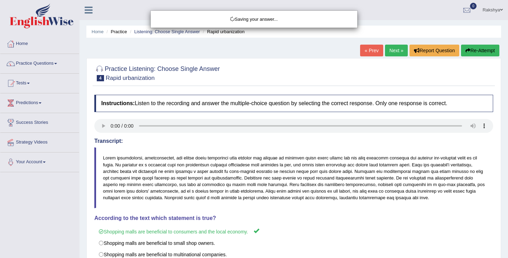
click at [247, 210] on div "Saving your answer..." at bounding box center [254, 129] width 508 height 258
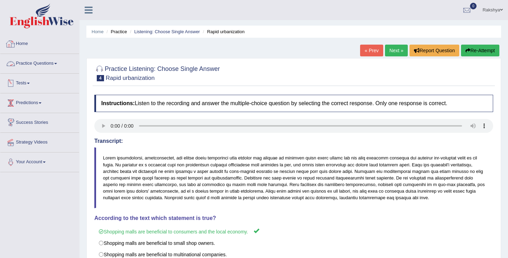
click at [43, 45] on link "Home" at bounding box center [39, 42] width 79 height 17
click at [58, 75] on link "Tests" at bounding box center [39, 82] width 79 height 17
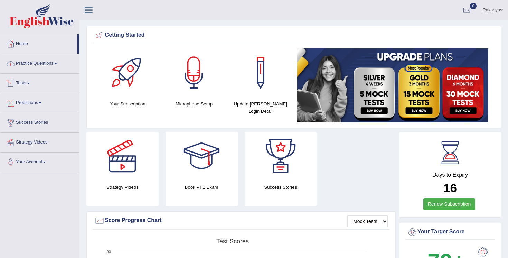
click at [56, 59] on link "Practice Questions" at bounding box center [39, 62] width 79 height 17
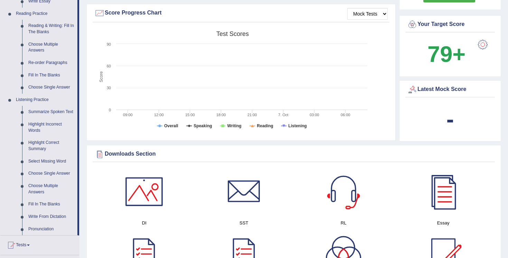
scroll to position [221, 0]
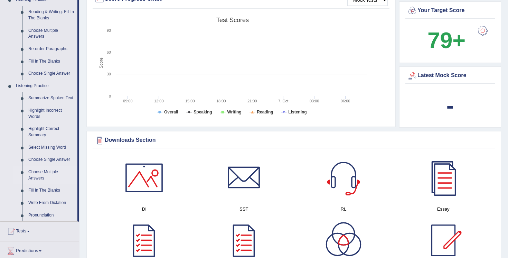
click at [50, 181] on link "Choose Multiple Answers" at bounding box center [51, 175] width 52 height 18
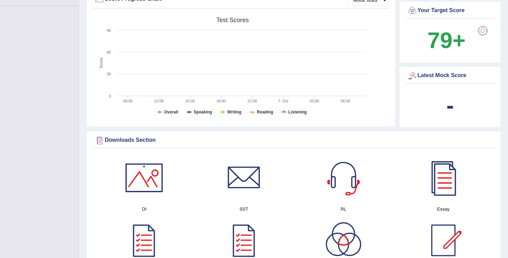
scroll to position [97, 0]
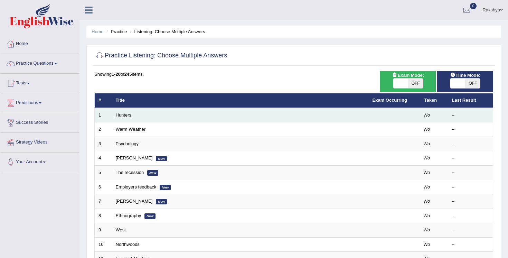
click at [127, 114] on link "Hunters" at bounding box center [124, 114] width 16 height 5
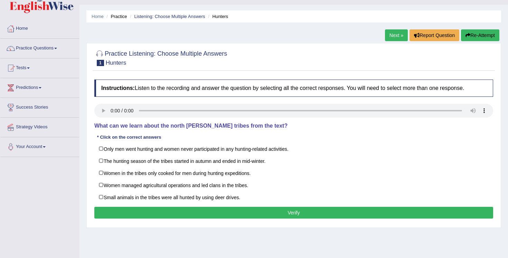
scroll to position [16, 0]
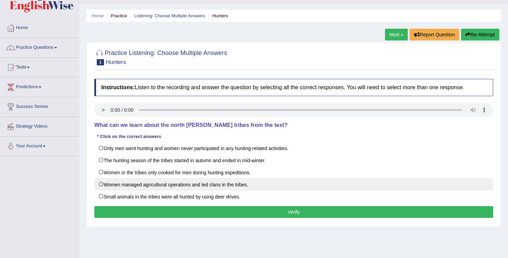
click at [116, 186] on label "Women managed agricultural operations and led clans in the tribes." at bounding box center [293, 184] width 399 height 12
checkbox input "true"
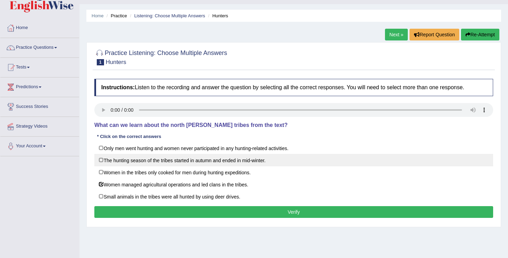
click at [155, 160] on label "The hunting season of the tribes started in autumn and ended in mid-winter." at bounding box center [293, 160] width 399 height 12
checkbox input "true"
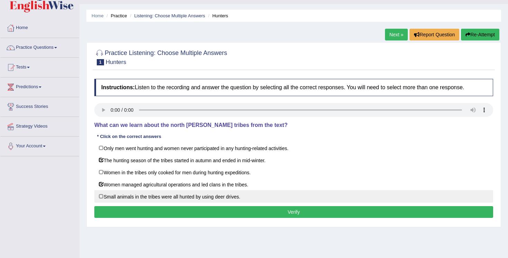
click at [237, 192] on label "Small animals in the tribes were all hunted by using deer drives." at bounding box center [293, 196] width 399 height 12
click at [237, 200] on label "Small animals in the tribes were all hunted by using deer drives." at bounding box center [293, 196] width 399 height 12
click at [238, 199] on label "Small animals in the tribes were all hunted by using deer drives." at bounding box center [293, 196] width 399 height 12
click at [160, 193] on label "Small animals in the tribes were all hunted by using deer drives." at bounding box center [293, 196] width 399 height 12
checkbox input "false"
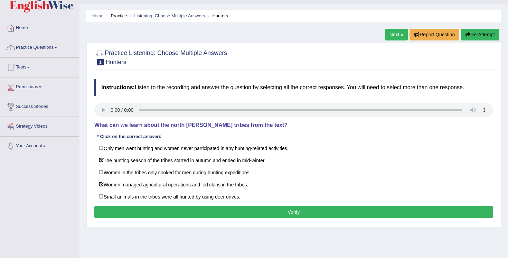
click at [212, 207] on button "Verify" at bounding box center [293, 212] width 399 height 12
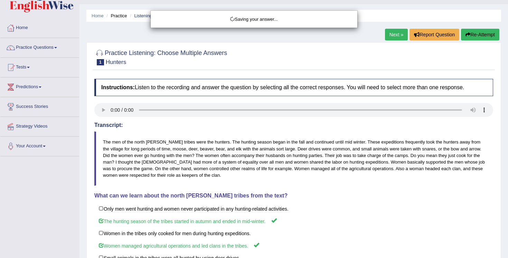
click at [295, 180] on div "Saving your answer..." at bounding box center [254, 129] width 508 height 258
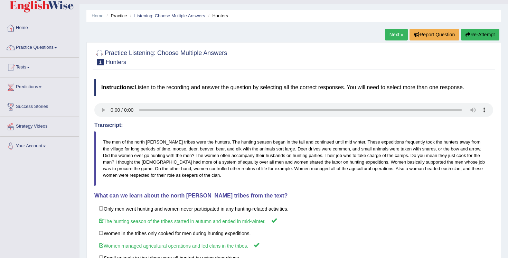
scroll to position [2, 0]
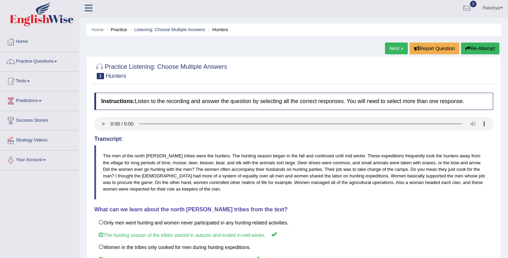
click at [385, 51] on link "Next »" at bounding box center [396, 48] width 23 height 12
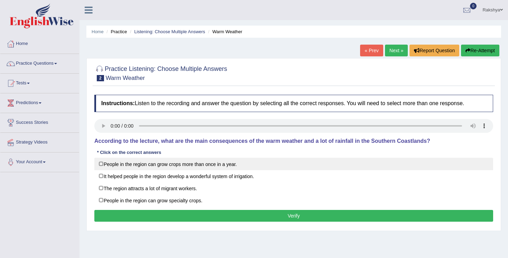
click at [102, 162] on label "People in the region can grow crops more than once in a year." at bounding box center [293, 164] width 399 height 12
checkbox input "true"
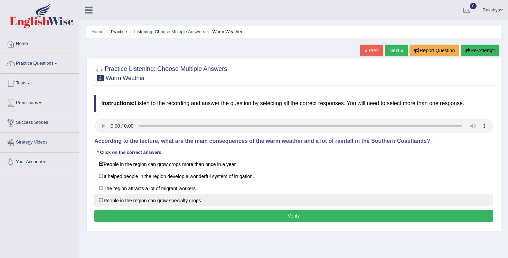
click at [114, 201] on label "People in the region can grow specialty crops." at bounding box center [293, 200] width 399 height 12
checkbox input "true"
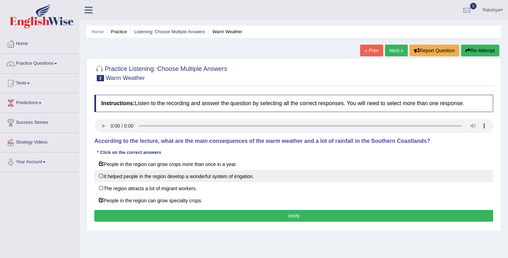
click at [247, 177] on label "It helped people in the region develop a wonderful system of irrigation." at bounding box center [293, 176] width 399 height 12
click at [118, 176] on label "It helped people in the region develop a wonderful system of irrigation." at bounding box center [293, 176] width 399 height 12
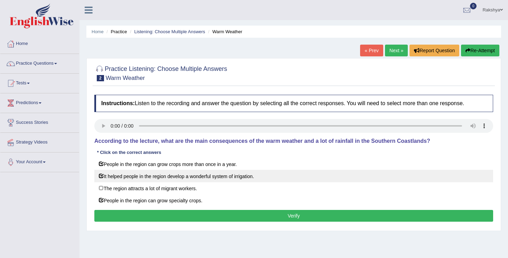
click at [118, 176] on label "It helped people in the region develop a wonderful system of irrigation." at bounding box center [293, 176] width 399 height 12
click at [127, 175] on label "It helped people in the region develop a wonderful system of irrigation." at bounding box center [293, 176] width 399 height 12
checkbox input "false"
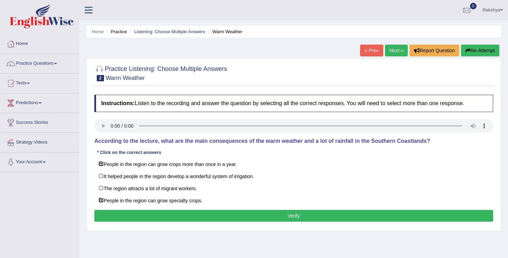
click at [142, 212] on button "Verify" at bounding box center [293, 216] width 399 height 12
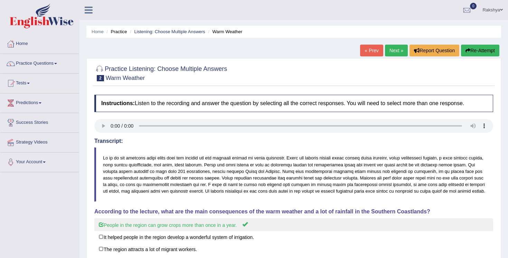
click at [298, 222] on label "People in the region can grow crops more than once in a year." at bounding box center [293, 224] width 399 height 13
